Goal: Information Seeking & Learning: Learn about a topic

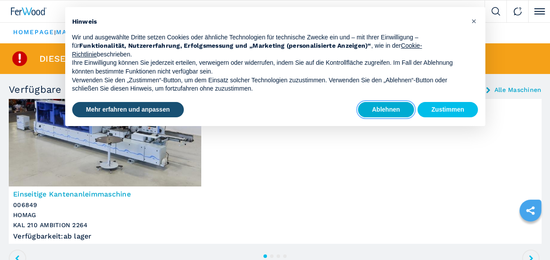
click at [393, 112] on button "Ablehnen" at bounding box center [386, 110] width 56 height 16
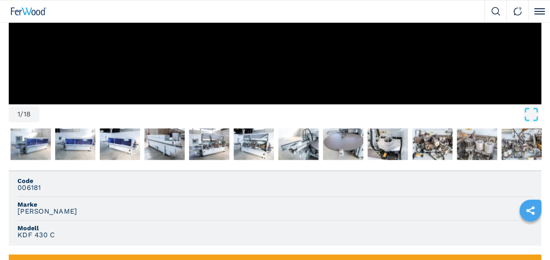
scroll to position [525, 0]
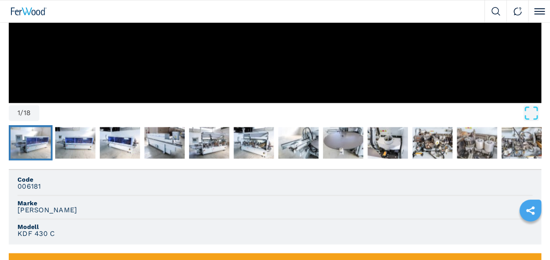
click at [41, 147] on img "Go to Slide 2" at bounding box center [30, 142] width 40 height 31
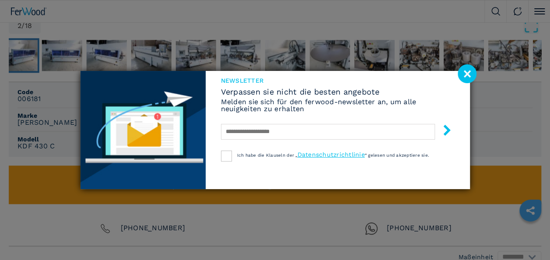
click at [472, 77] on image at bounding box center [467, 73] width 19 height 19
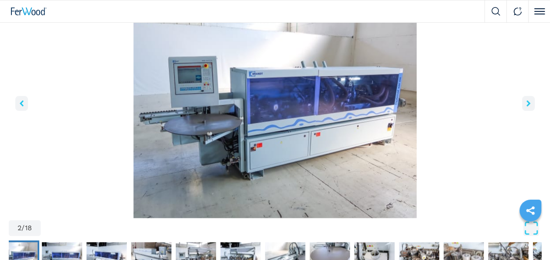
scroll to position [306, 0]
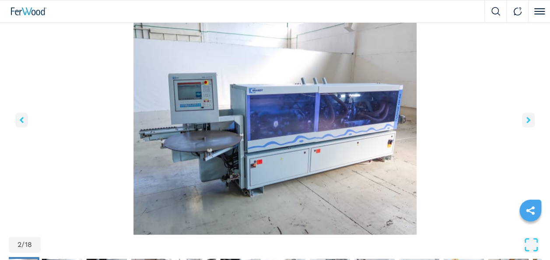
click at [524, 115] on button "right-button" at bounding box center [528, 119] width 13 height 15
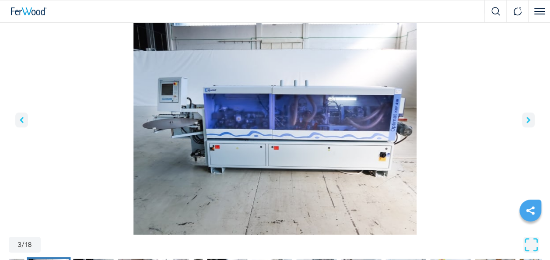
click at [524, 115] on button "right-button" at bounding box center [528, 119] width 13 height 15
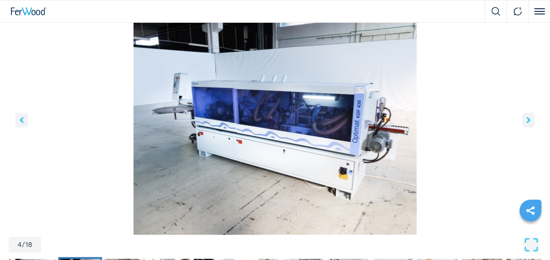
click at [524, 115] on button "right-button" at bounding box center [528, 119] width 13 height 15
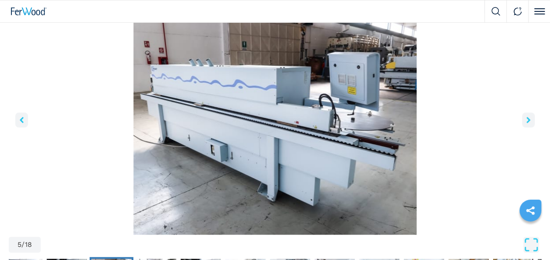
click at [524, 115] on button "right-button" at bounding box center [528, 119] width 13 height 15
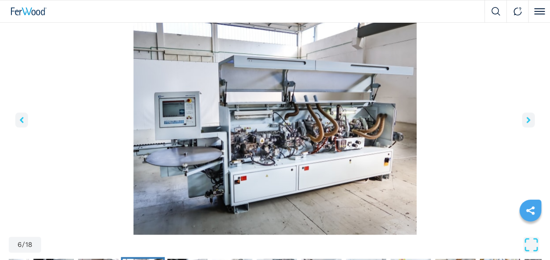
click at [352, 173] on img "Go to Slide 6" at bounding box center [275, 128] width 532 height 212
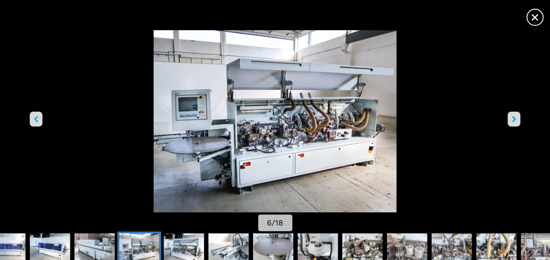
click at [32, 120] on button "left-button" at bounding box center [36, 119] width 13 height 15
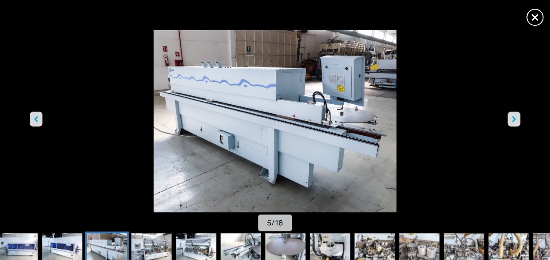
click at [32, 120] on button "left-button" at bounding box center [36, 119] width 13 height 15
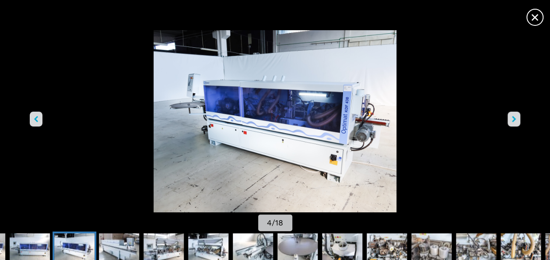
click at [32, 120] on button "left-button" at bounding box center [36, 119] width 13 height 15
click at [34, 120] on icon "left-button" at bounding box center [36, 119] width 4 height 6
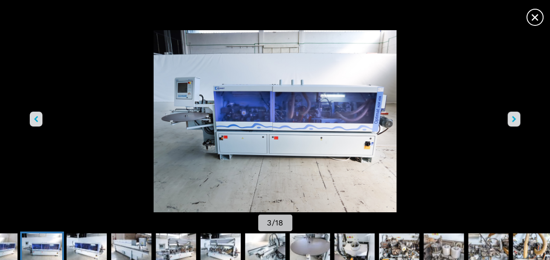
click at [39, 117] on button "left-button" at bounding box center [36, 119] width 13 height 15
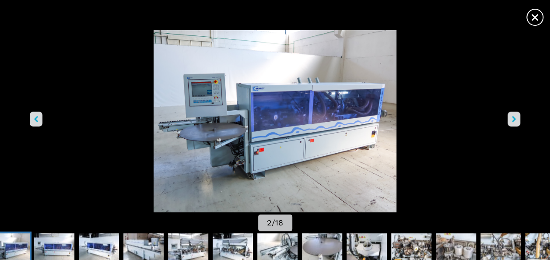
click at [517, 116] on button "right-button" at bounding box center [513, 119] width 13 height 15
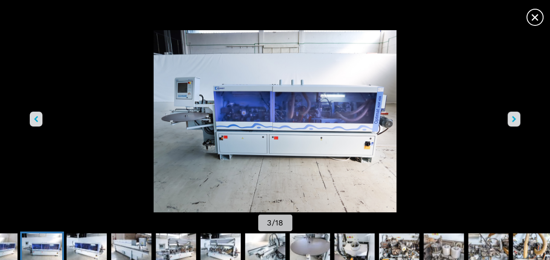
click at [517, 116] on button "right-button" at bounding box center [513, 119] width 13 height 15
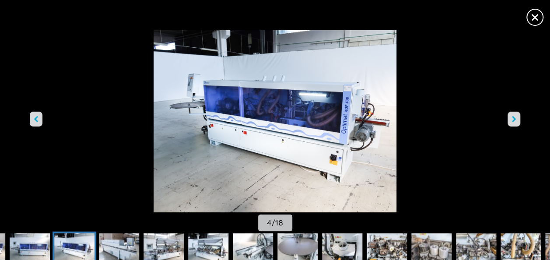
click at [517, 116] on button "right-button" at bounding box center [513, 119] width 13 height 15
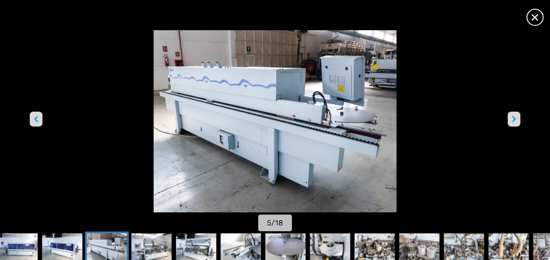
click at [112, 147] on img "Go to Slide 5" at bounding box center [275, 121] width 495 height 182
click at [532, 15] on span "×" at bounding box center [534, 15] width 15 height 15
